Goal: Task Accomplishment & Management: Manage account settings

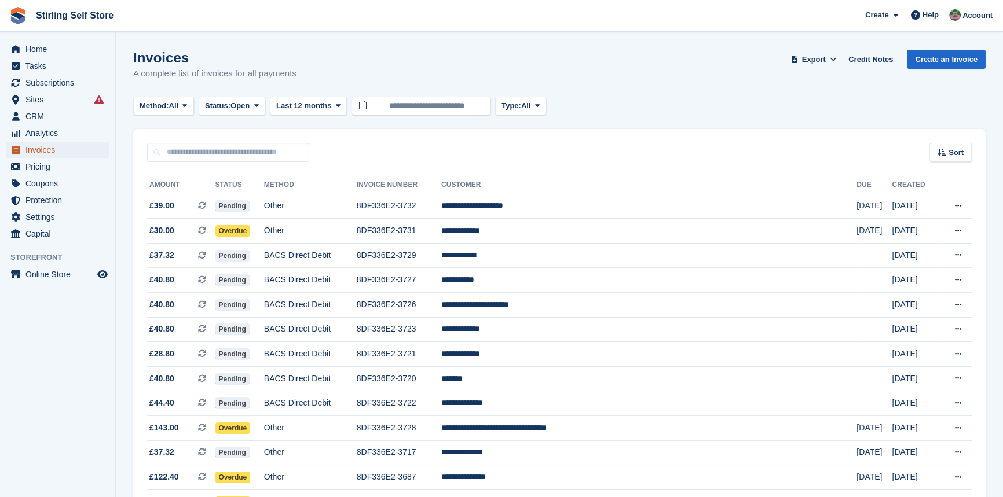
click at [50, 149] on span "Invoices" at bounding box center [59, 150] width 69 height 16
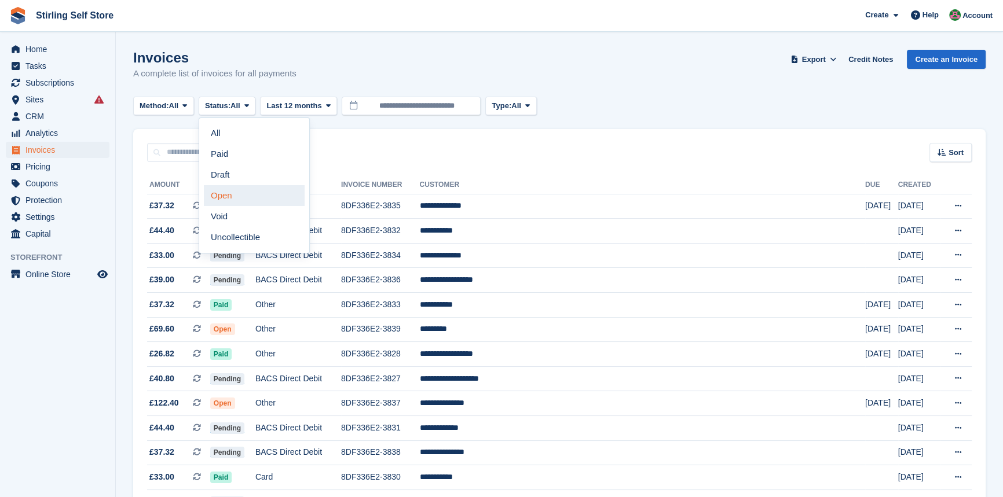
click at [252, 200] on link "Open" at bounding box center [254, 195] width 101 height 21
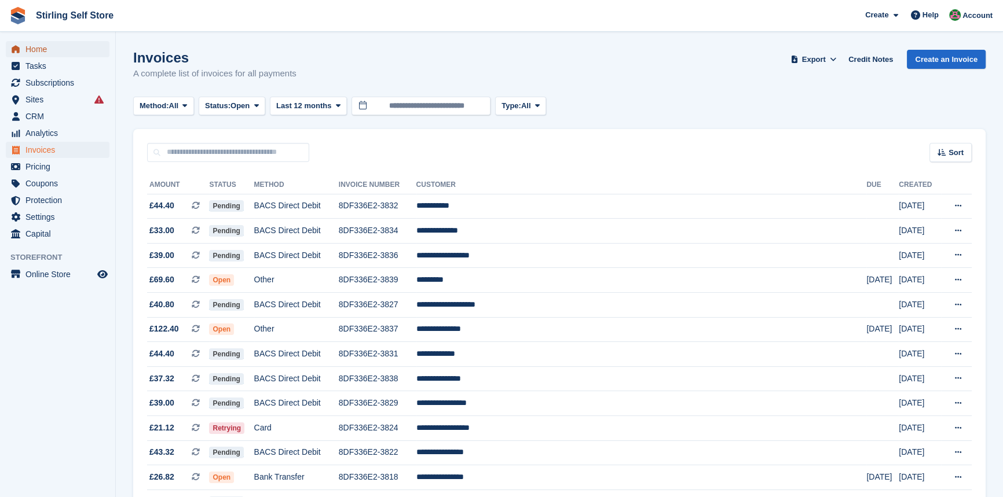
click at [46, 50] on span "Home" at bounding box center [59, 49] width 69 height 16
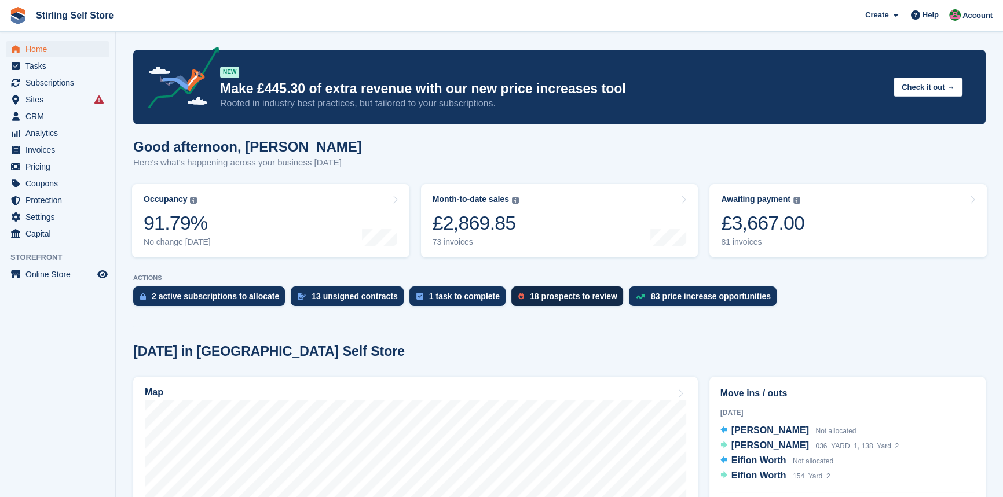
drag, startPoint x: 538, startPoint y: 301, endPoint x: 526, endPoint y: 305, distance: 12.6
click at [539, 301] on div "18 prospects to review" at bounding box center [573, 296] width 87 height 9
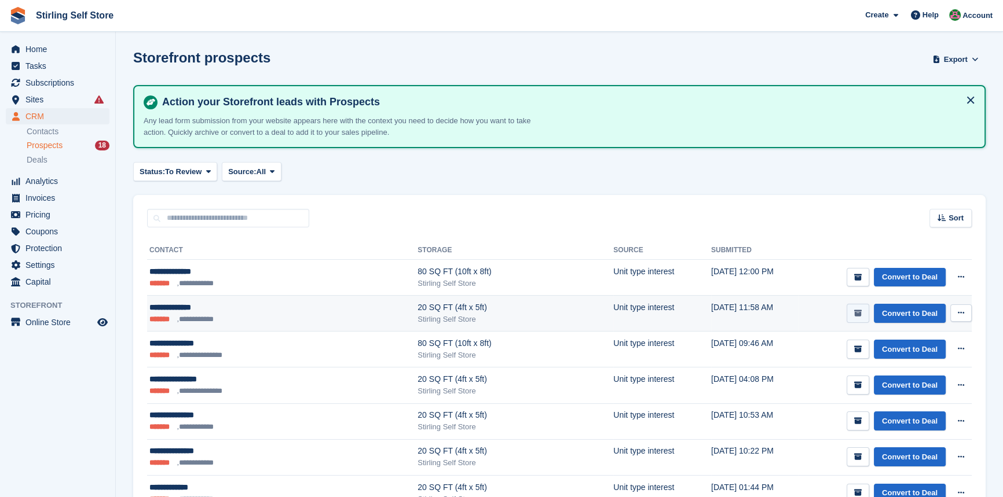
click at [855, 315] on button "submit" at bounding box center [857, 313] width 23 height 19
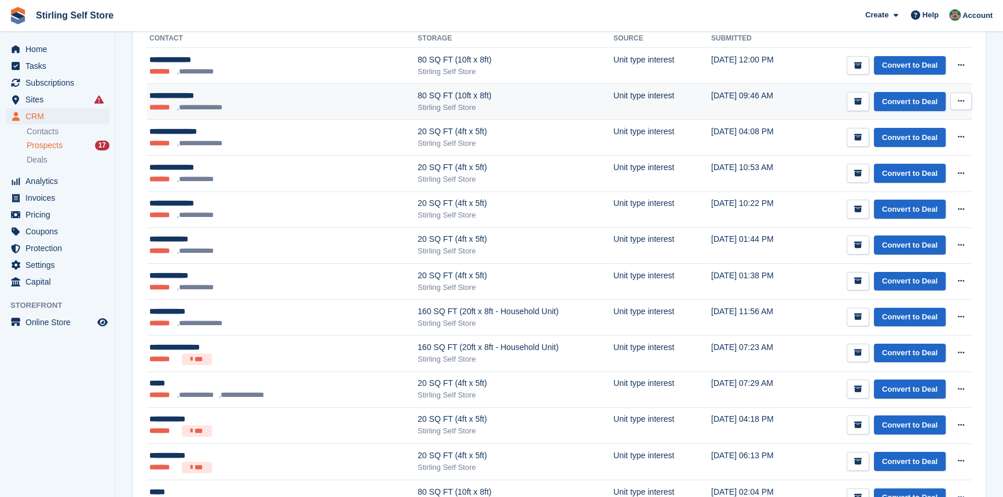
scroll to position [115, 0]
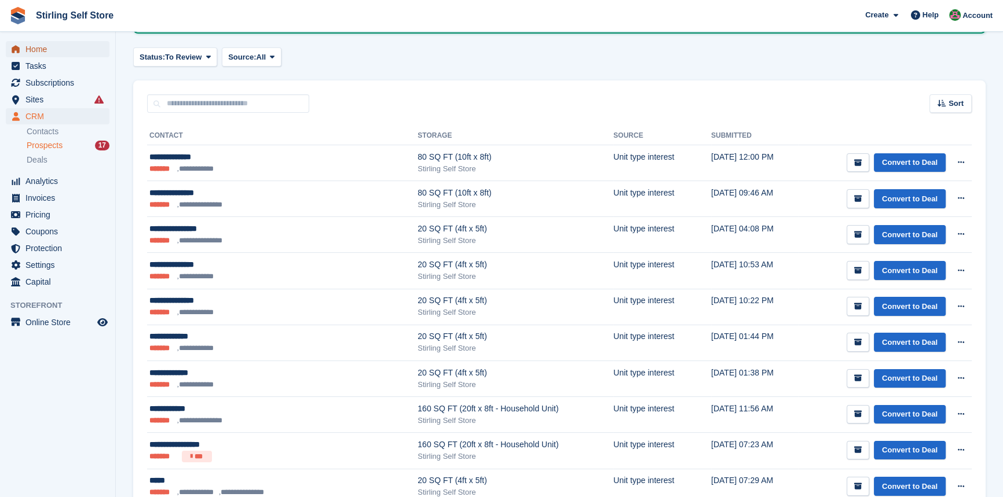
click at [60, 47] on span "Home" at bounding box center [59, 49] width 69 height 16
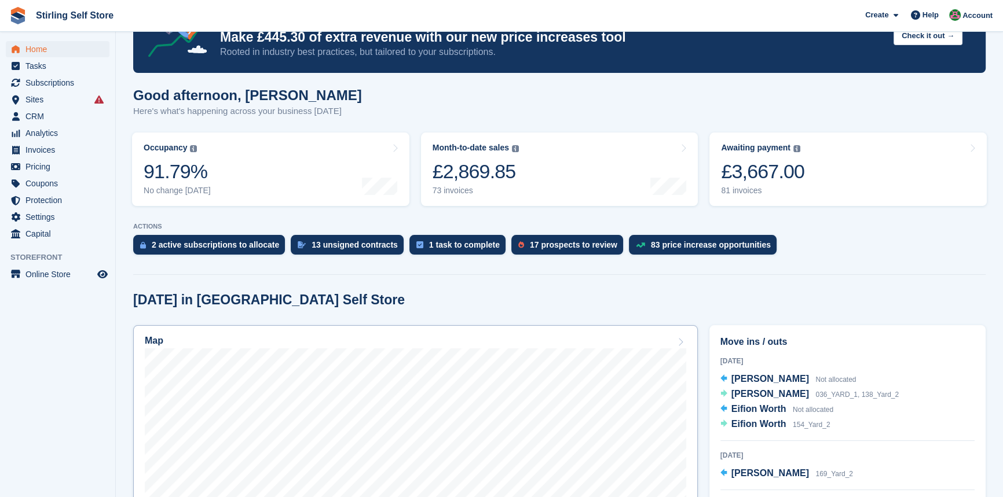
scroll to position [157, 0]
